Goal: Task Accomplishment & Management: Use online tool/utility

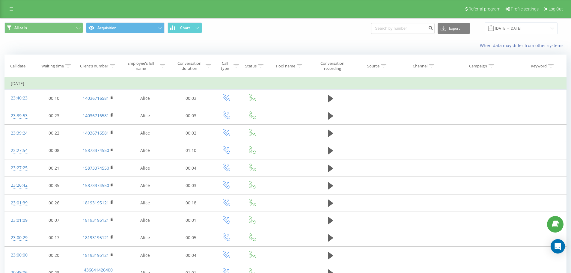
click at [494, 29] on span at bounding box center [491, 27] width 5 height 5
click at [505, 28] on input "[DATE] - [DATE]" at bounding box center [521, 28] width 73 height 12
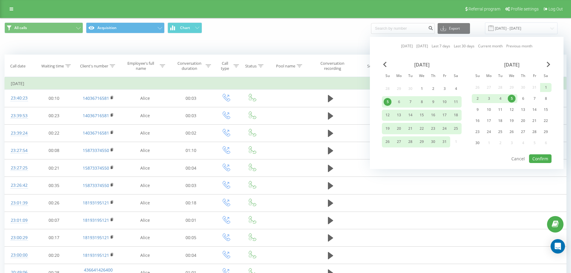
click at [443, 47] on link "Last 7 days" at bounding box center [441, 46] width 19 height 6
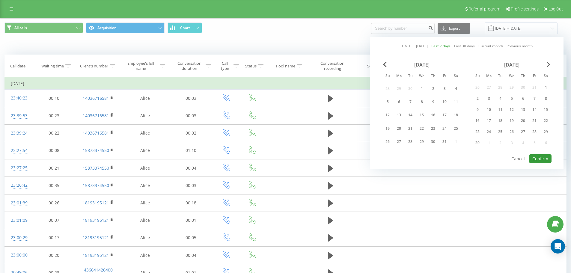
click at [538, 156] on button "Confirm" at bounding box center [540, 158] width 22 height 9
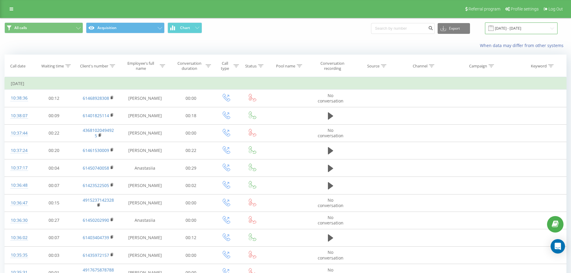
click at [519, 28] on input "[DATE] - [DATE]" at bounding box center [521, 28] width 73 height 12
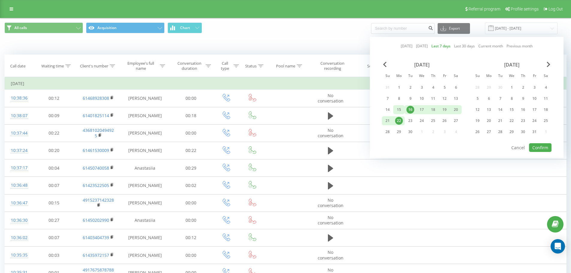
click at [400, 109] on div "15" at bounding box center [399, 110] width 8 height 8
click at [386, 121] on div "21" at bounding box center [388, 121] width 8 height 8
click at [536, 147] on button "Confirm" at bounding box center [540, 147] width 22 height 9
type input "[DATE] - [DATE]"
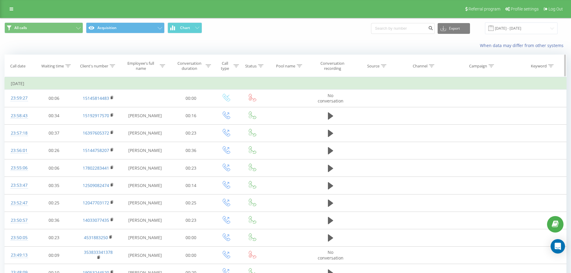
click at [160, 66] on icon at bounding box center [162, 65] width 5 height 3
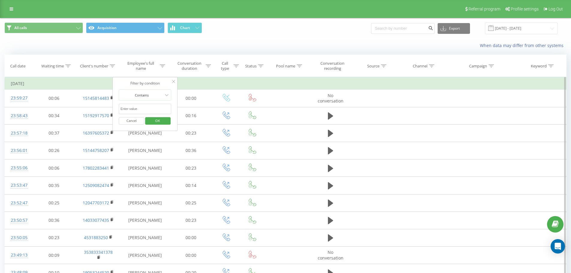
click at [149, 108] on input "text" at bounding box center [145, 109] width 53 height 10
type input "[PERSON_NAME]"
click at [156, 122] on span "OK" at bounding box center [157, 120] width 17 height 9
